Goal: Information Seeking & Learning: Learn about a topic

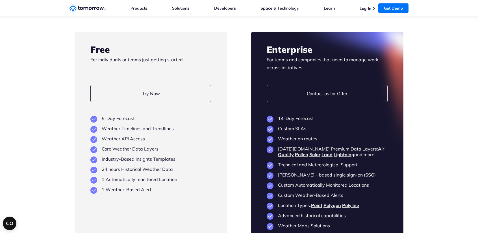
scroll to position [1082, 0]
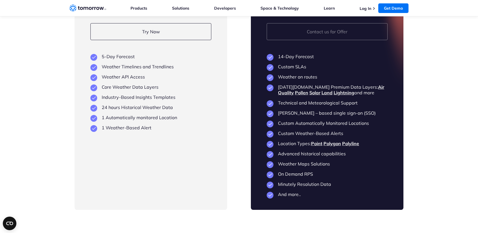
click at [339, 40] on link "Contact us for Offer" at bounding box center [327, 31] width 121 height 17
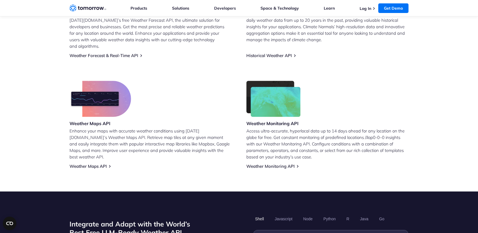
scroll to position [265, 0]
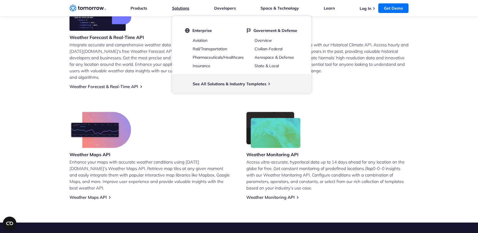
click at [180, 10] on link "Solutions" at bounding box center [180, 8] width 17 height 5
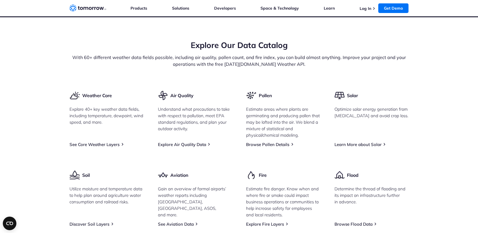
scroll to position [706, 0]
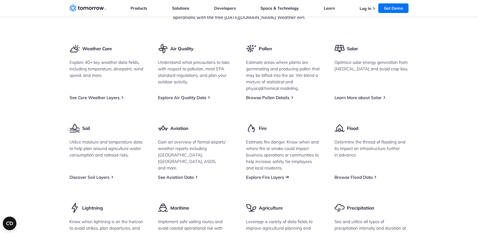
click at [264, 180] on link "Explore Fire Layers" at bounding box center [265, 176] width 38 height 5
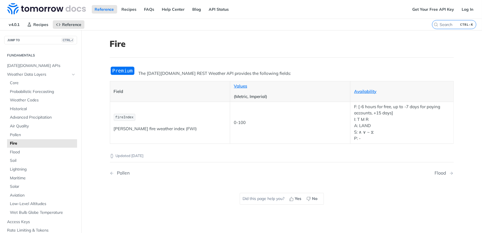
click at [120, 70] on img "Expand image" at bounding box center [122, 70] width 25 height 9
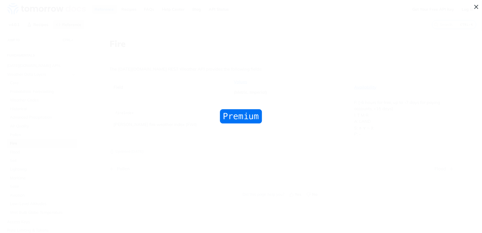
click at [235, 117] on img "Collapse image" at bounding box center [241, 116] width 45 height 17
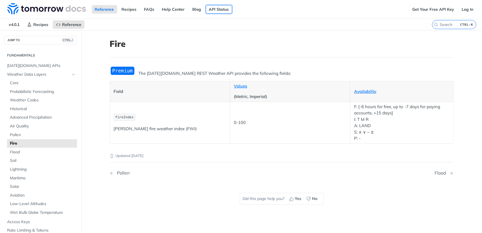
click at [216, 10] on link "API Status" at bounding box center [219, 9] width 26 height 8
